Goal: Communication & Community: Share content

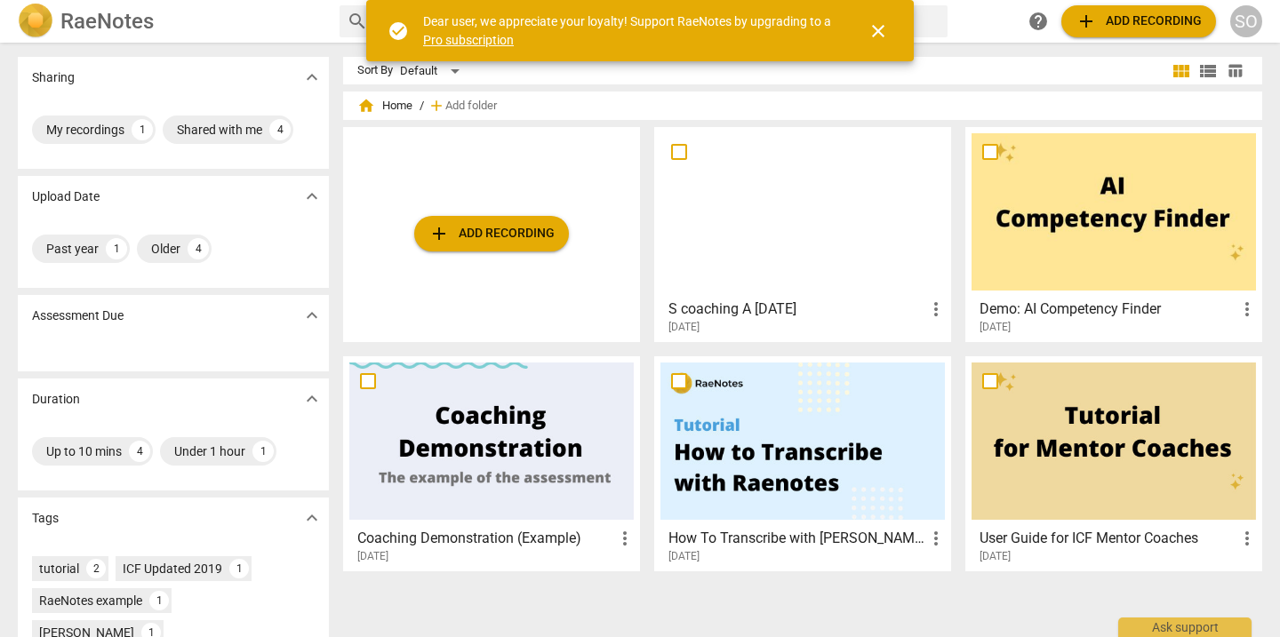
click at [886, 36] on span "close" at bounding box center [878, 30] width 21 height 21
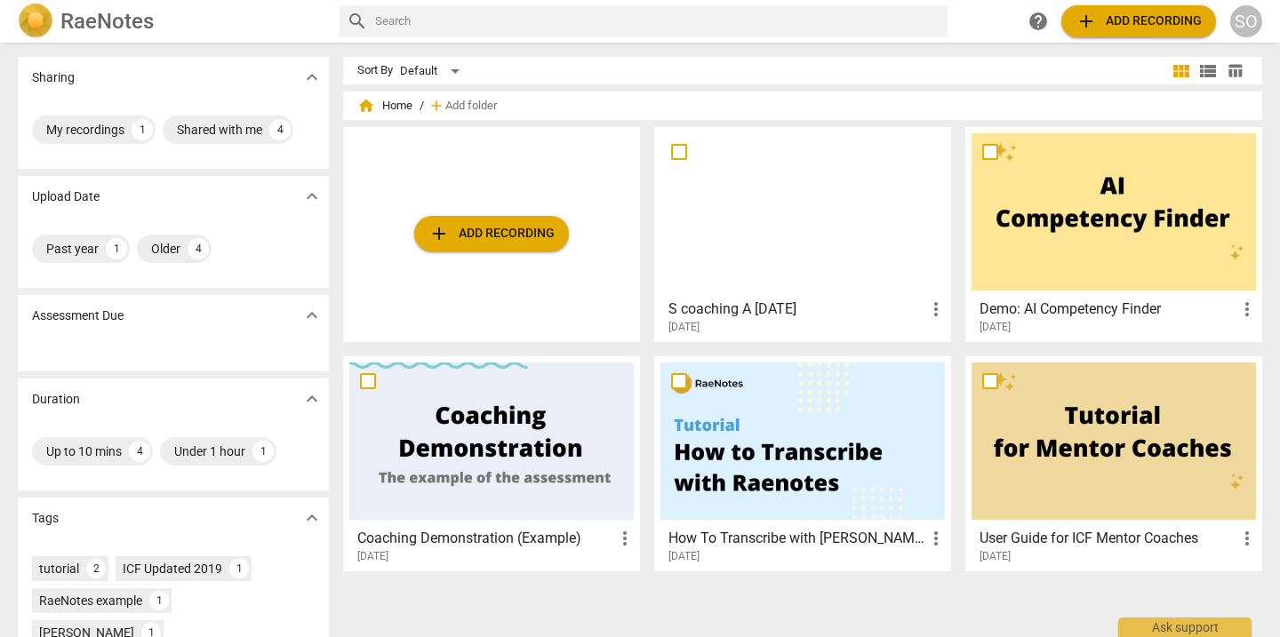
click at [316, 73] on span "expand_more" at bounding box center [311, 77] width 21 height 21
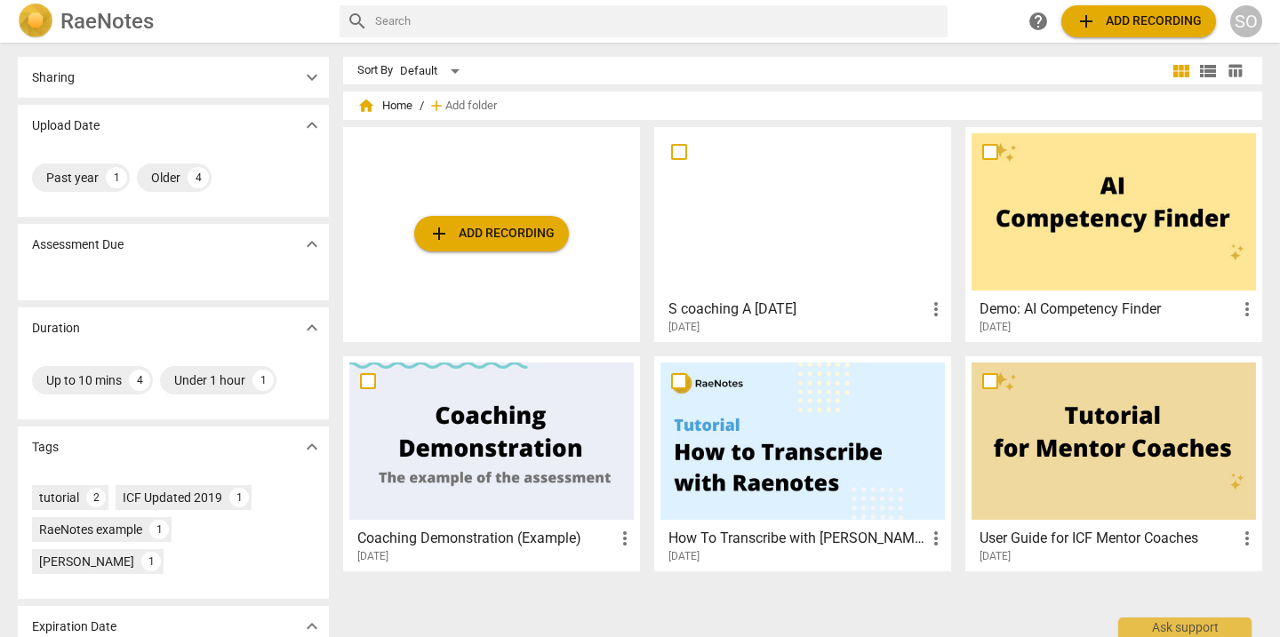
click at [316, 73] on span "expand_more" at bounding box center [311, 77] width 21 height 21
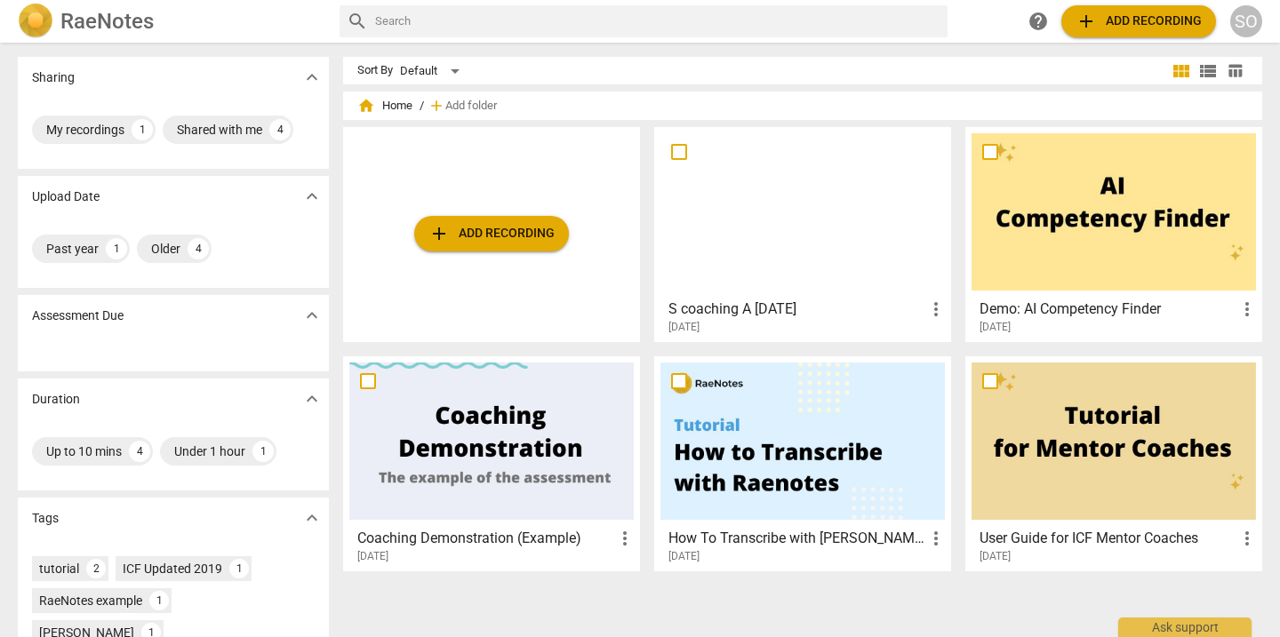
click at [930, 309] on span "more_vert" at bounding box center [936, 309] width 21 height 21
click at [837, 229] on div at bounding box center [640, 318] width 1280 height 637
click at [837, 229] on div at bounding box center [803, 211] width 285 height 157
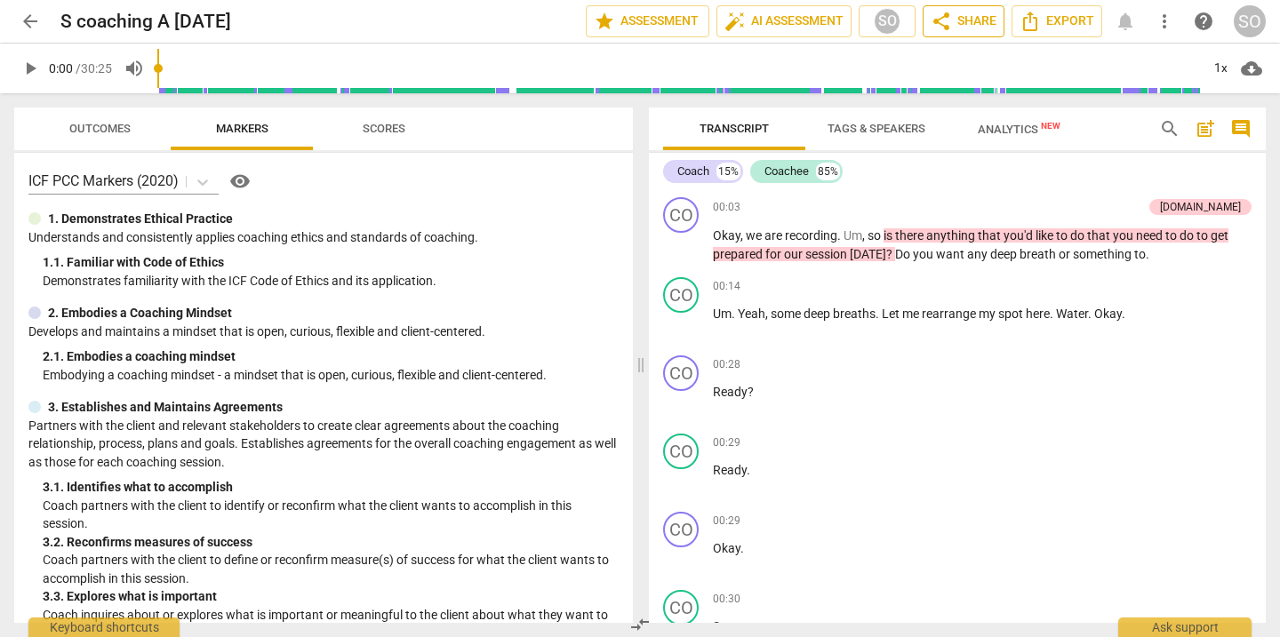
click at [961, 22] on span "share Share" at bounding box center [964, 21] width 66 height 21
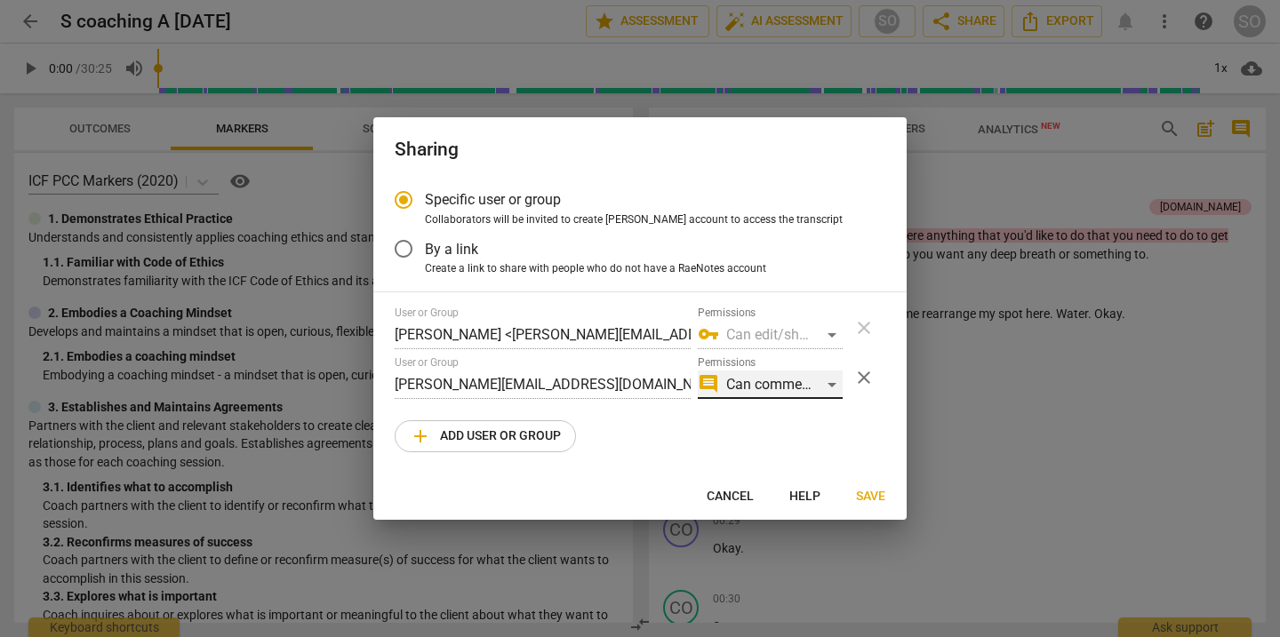
click at [834, 381] on div "comment Can comment" at bounding box center [770, 385] width 145 height 28
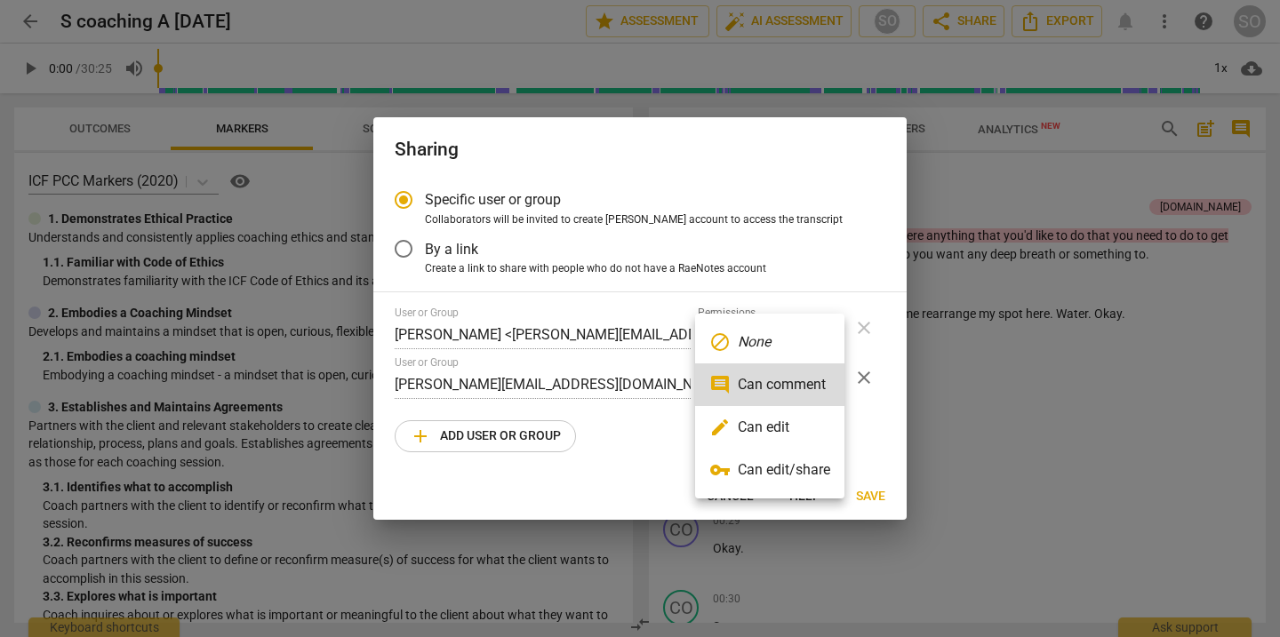
click at [868, 443] on div at bounding box center [640, 318] width 1280 height 637
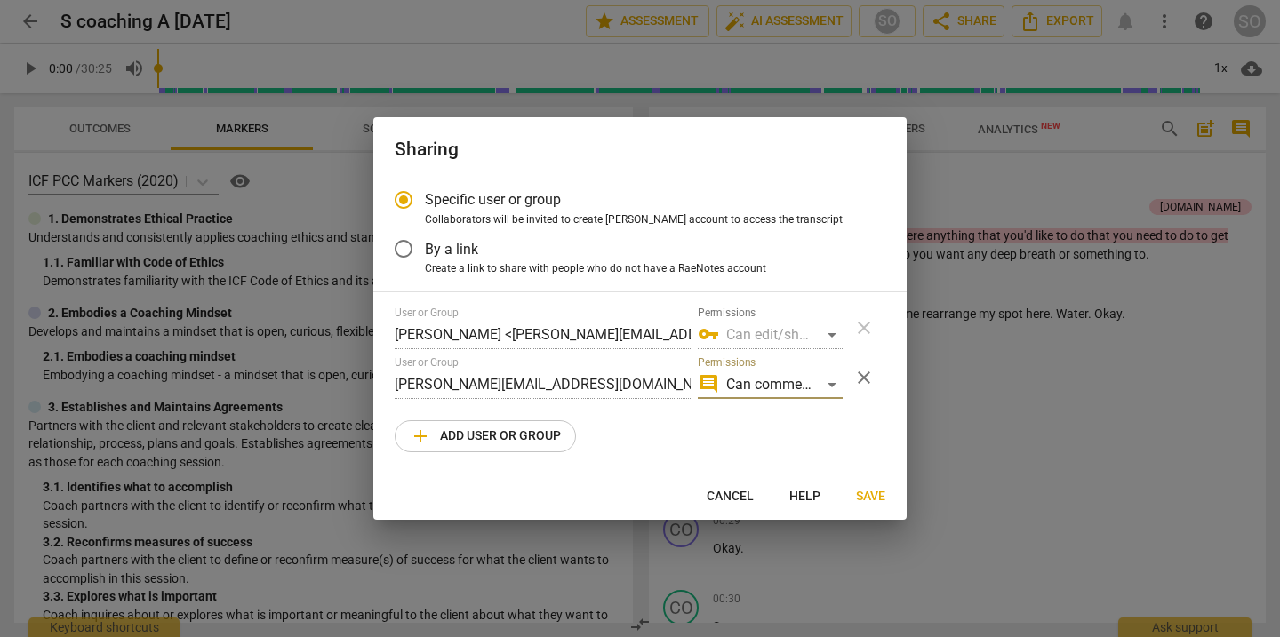
click at [876, 497] on span "Save" at bounding box center [870, 497] width 29 height 18
radio input "false"
